Goal: Navigation & Orientation: Find specific page/section

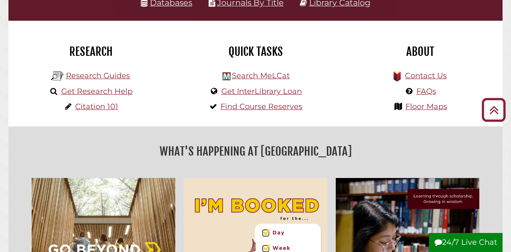
scroll to position [180, 0]
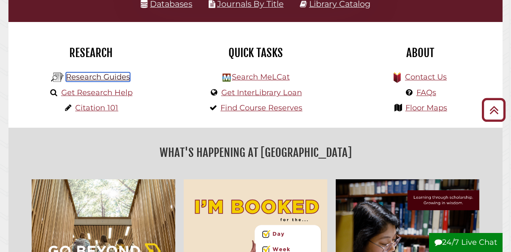
click at [98, 82] on link "Research Guides" at bounding box center [98, 76] width 64 height 9
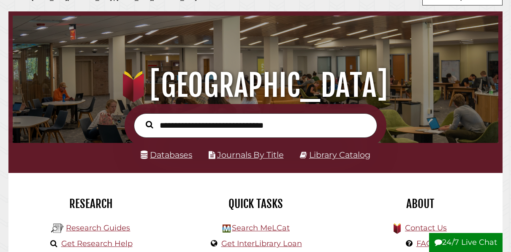
scroll to position [161, 482]
